Goal: Task Accomplishment & Management: Manage account settings

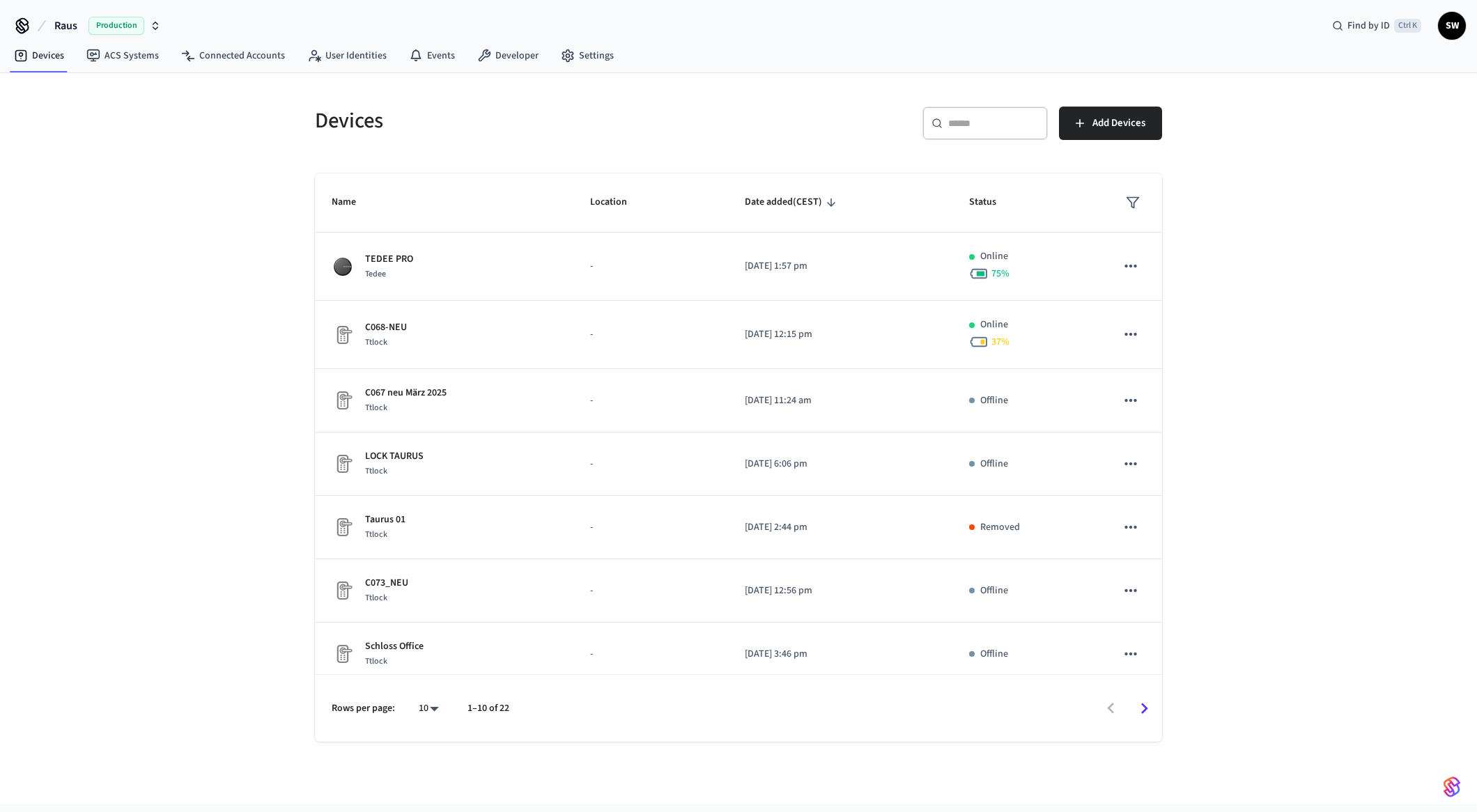
click at [116, 25] on span "Production" at bounding box center [116, 25] width 55 height 18
click at [169, 86] on span "Production" at bounding box center [180, 90] width 55 height 18
click at [1457, 26] on span "SW" at bounding box center [1452, 25] width 25 height 25
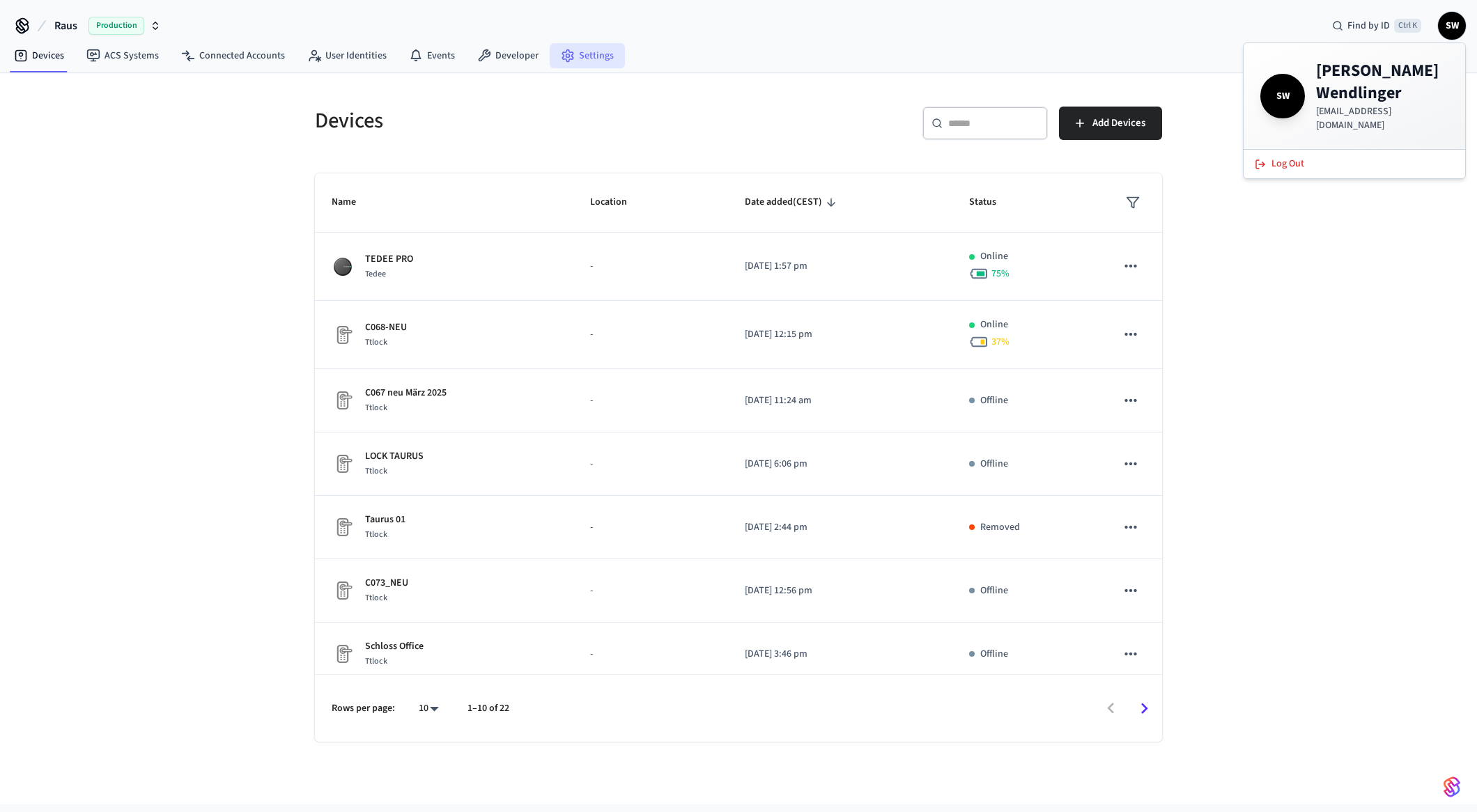
click at [584, 50] on link "Settings" at bounding box center [587, 55] width 75 height 25
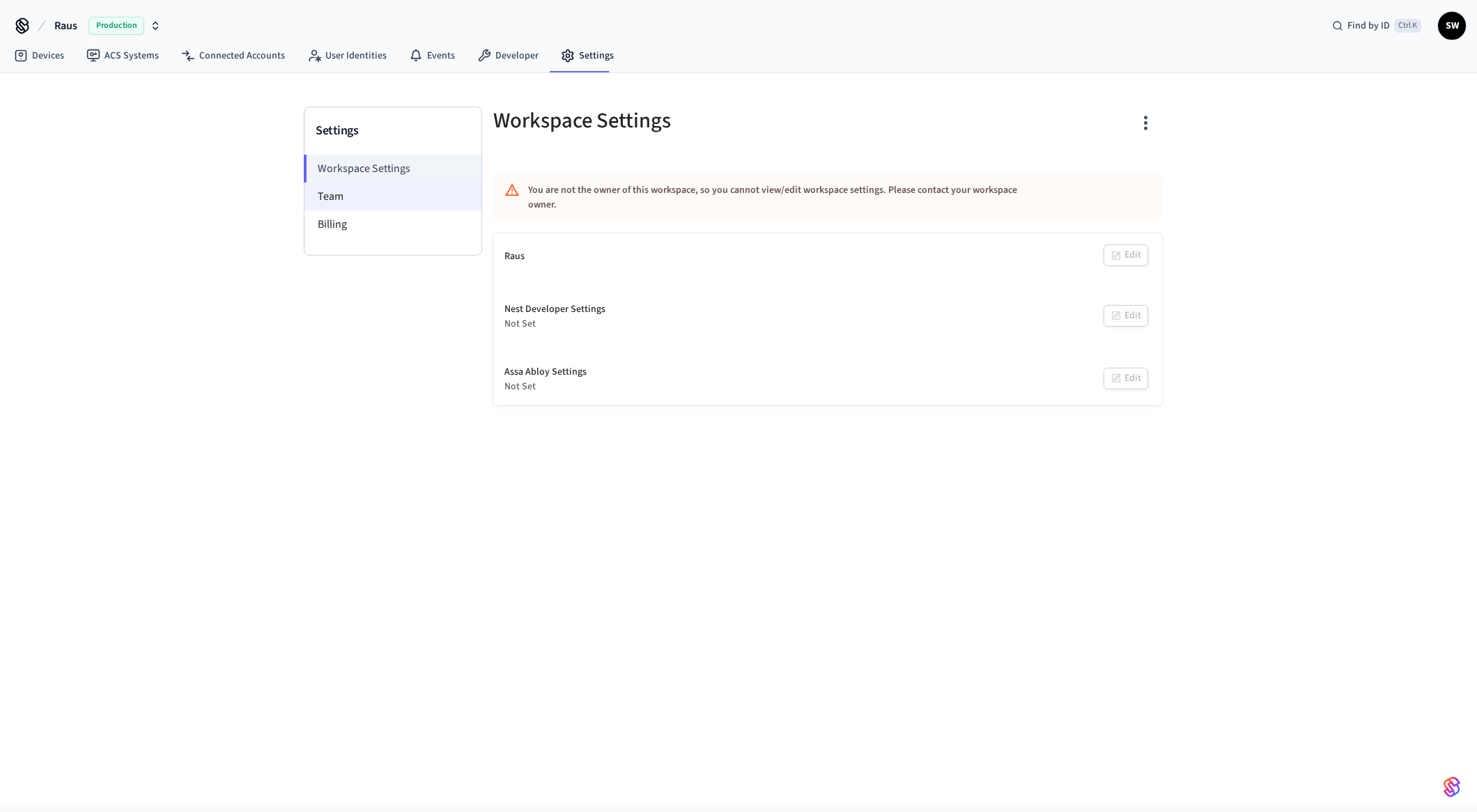
click at [400, 190] on li "Team" at bounding box center [393, 196] width 177 height 28
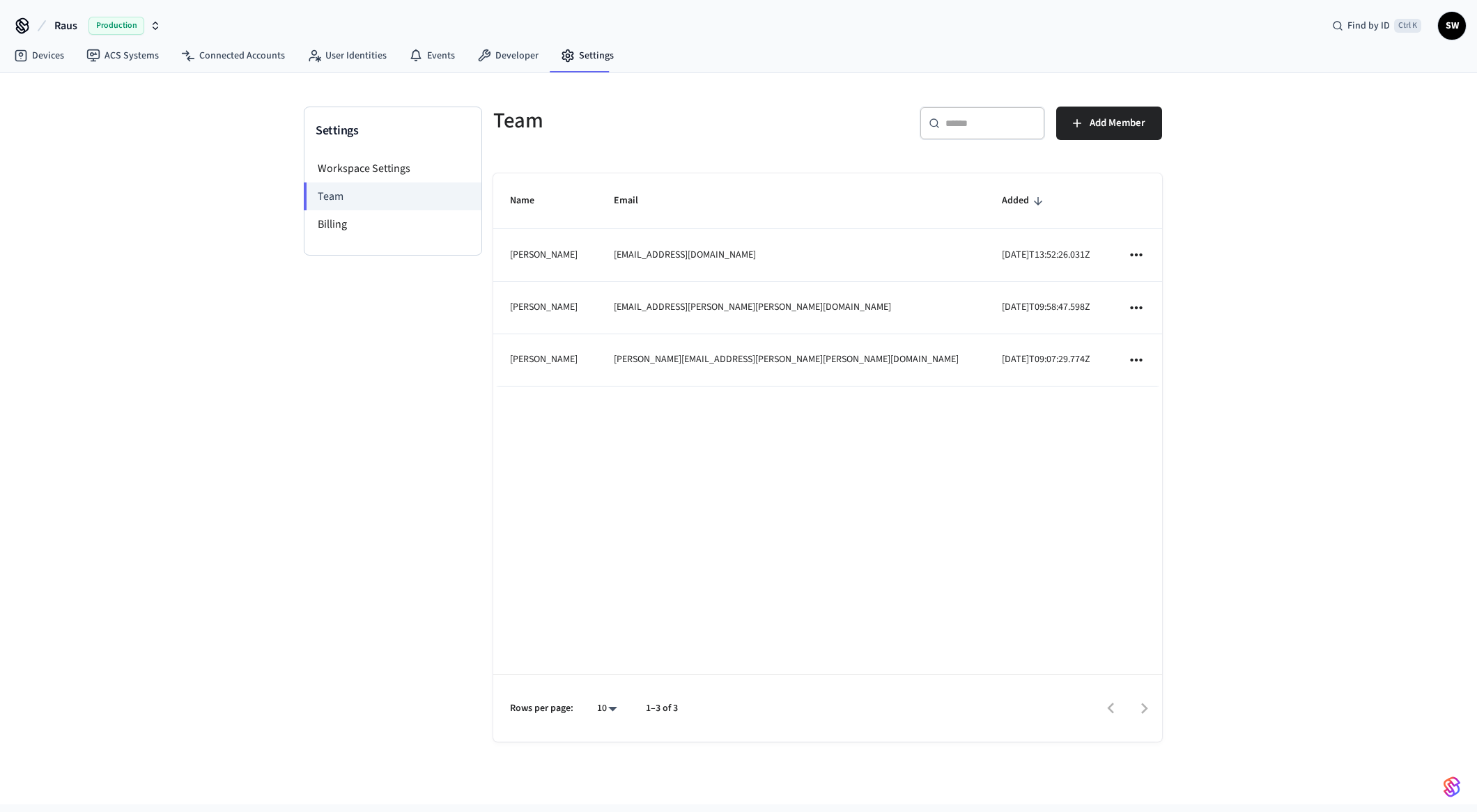
click at [794, 361] on td "[PERSON_NAME][EMAIL_ADDRESS][PERSON_NAME][PERSON_NAME][DOMAIN_NAME]" at bounding box center [791, 361] width 388 height 52
click at [1137, 360] on icon "sticky table" at bounding box center [1136, 361] width 12 height 3
click at [1065, 378] on div at bounding box center [738, 406] width 1477 height 812
click at [651, 129] on h5 "Team" at bounding box center [656, 121] width 326 height 28
